Goal: Transaction & Acquisition: Purchase product/service

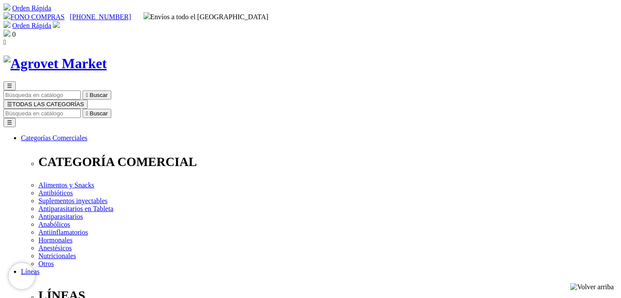
click at [81, 109] on input "Buscar" at bounding box center [41, 113] width 77 height 9
type input "prorena"
